Goal: Information Seeking & Learning: Learn about a topic

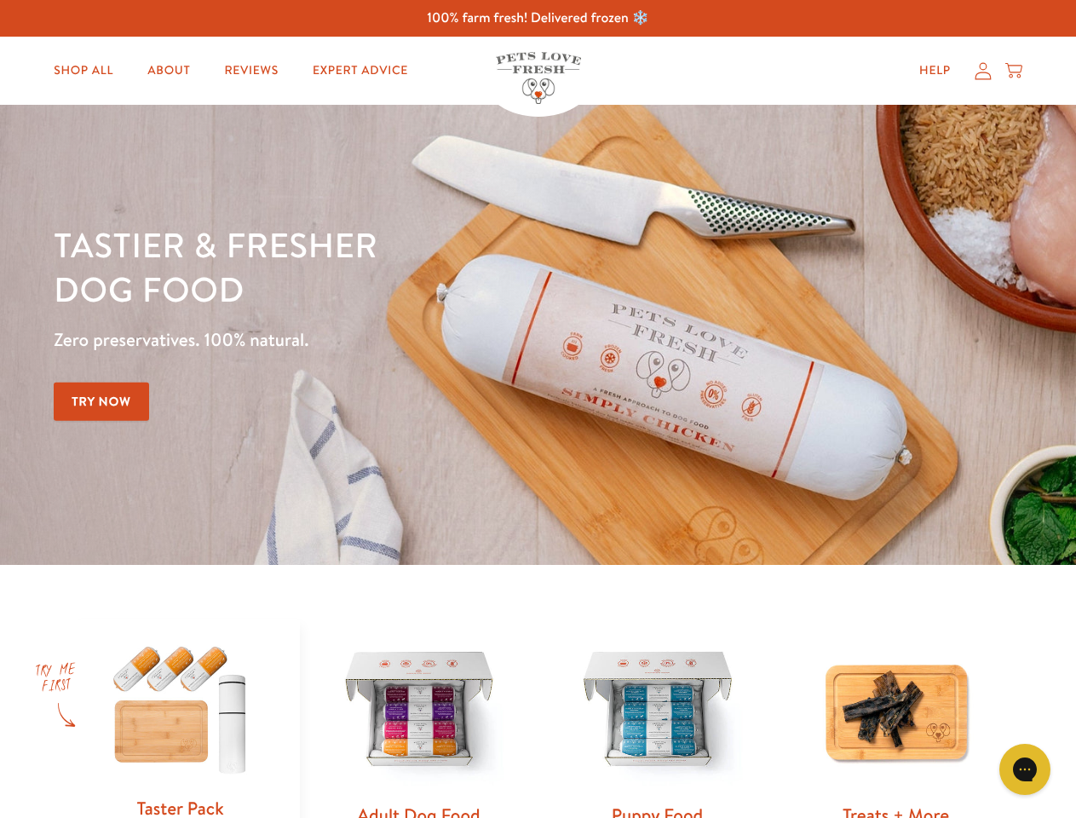
click at [538, 409] on div "Tastier & fresher dog food Zero preservatives. 100% natural. Try Now" at bounding box center [377, 334] width 646 height 225
click at [1025, 769] on icon "Gorgias live chat" at bounding box center [1025, 769] width 16 height 16
